Goal: Transaction & Acquisition: Purchase product/service

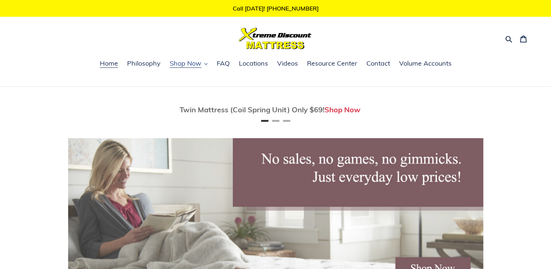
click at [206, 63] on icon "button" at bounding box center [205, 63] width 3 height 3
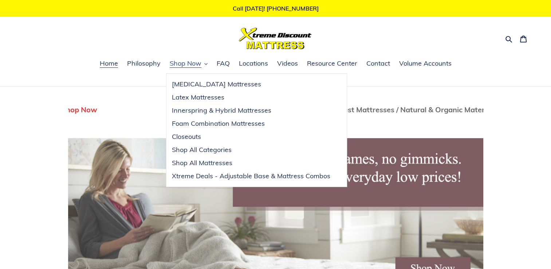
scroll to position [0, 830]
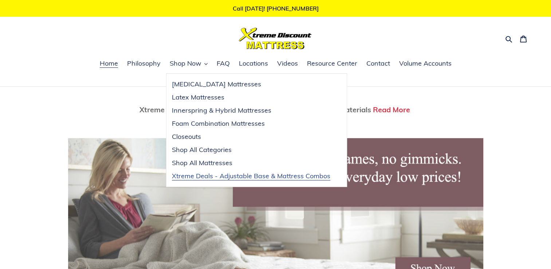
click at [237, 177] on span "Xtreme Deals - Adjustable Base & Mattress Combos" at bounding box center [251, 175] width 158 height 9
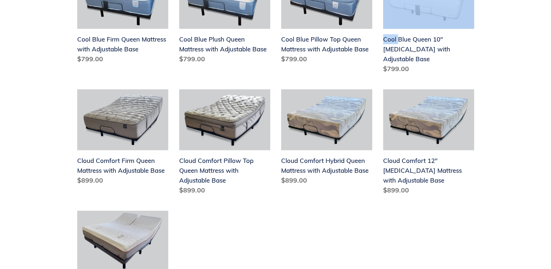
scroll to position [257, 0]
